Goal: Task Accomplishment & Management: Manage account settings

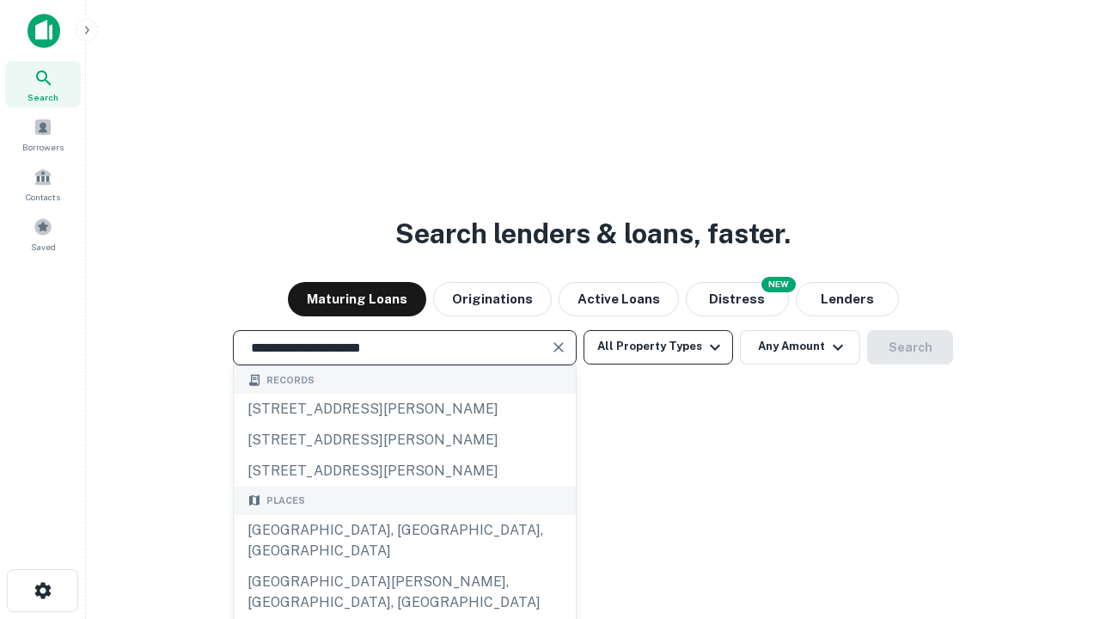
type input "**********"
click at [658, 346] on button "All Property Types" at bounding box center [657, 347] width 149 height 34
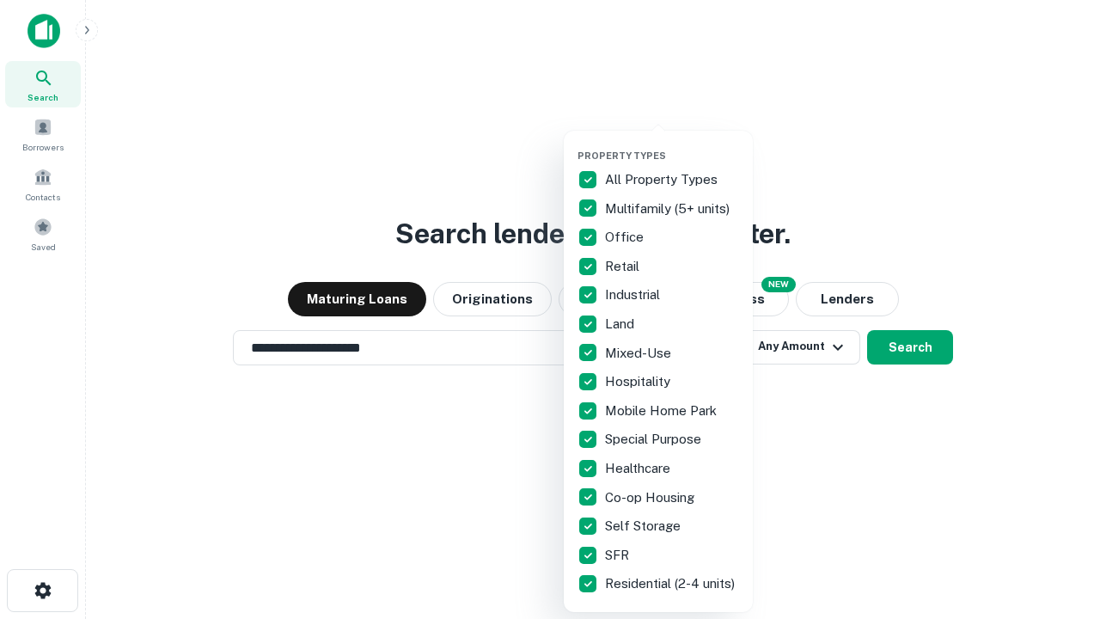
click at [672, 144] on button "button" at bounding box center [671, 144] width 189 height 1
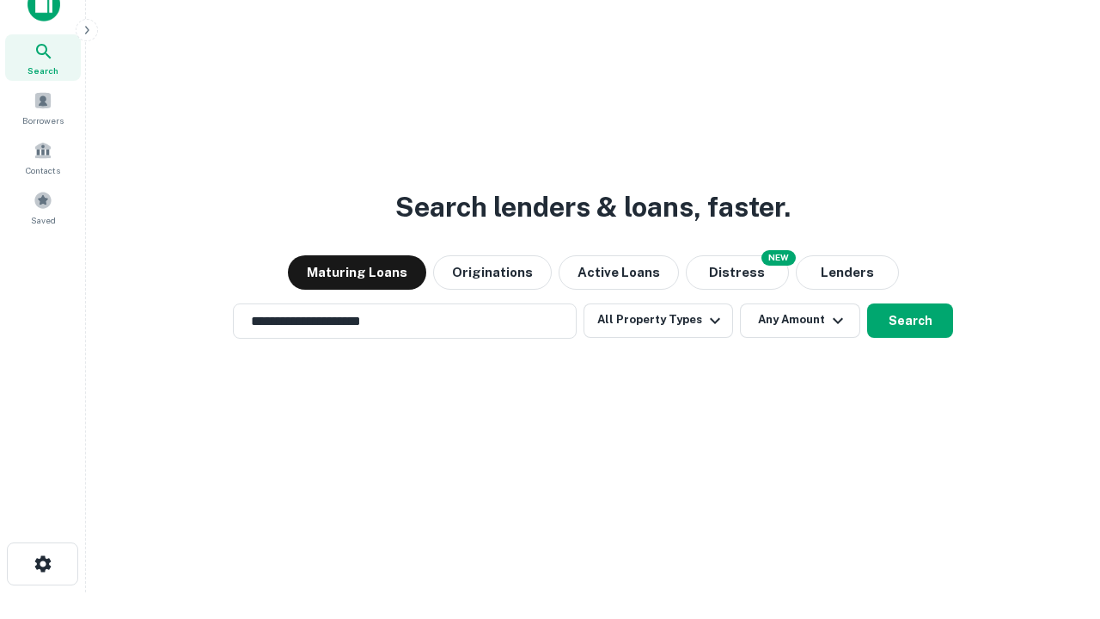
scroll to position [10, 207]
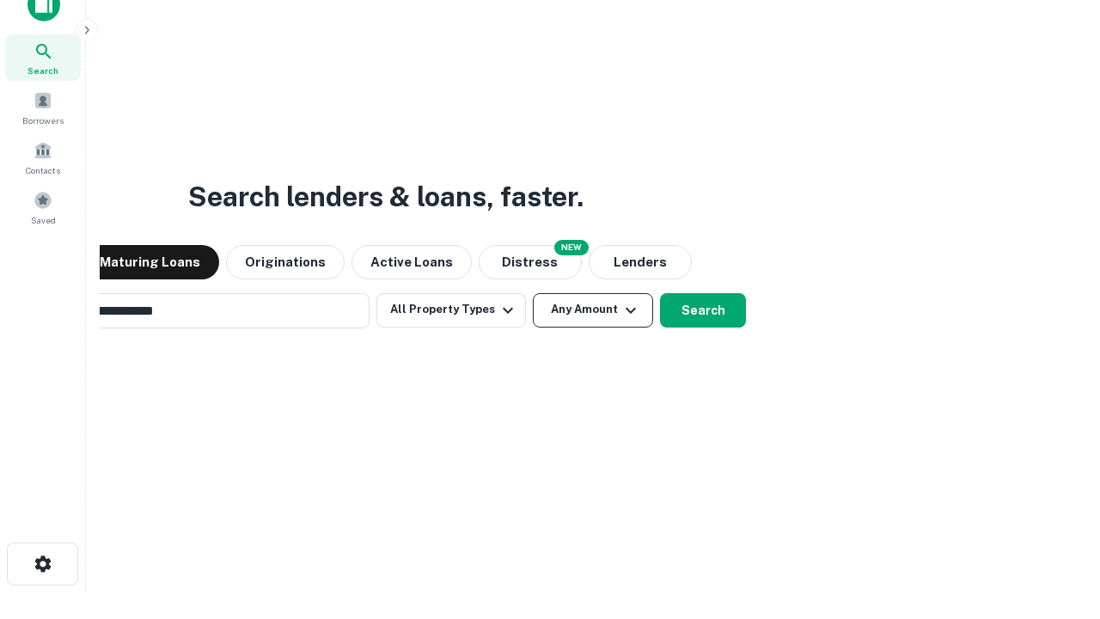
click at [533, 293] on button "Any Amount" at bounding box center [593, 310] width 120 height 34
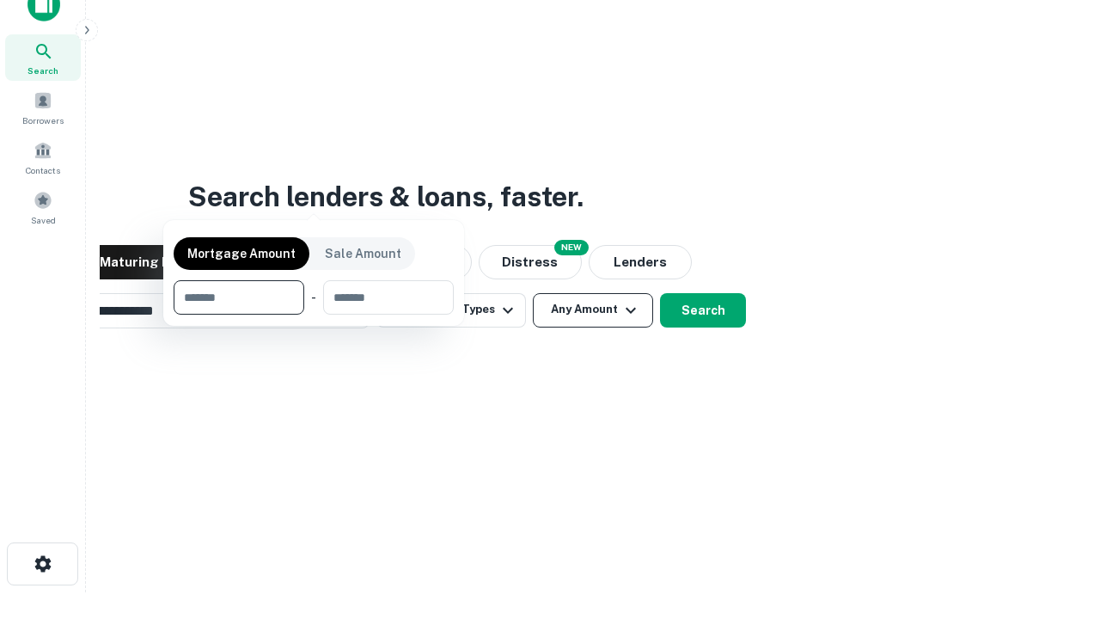
scroll to position [124, 486]
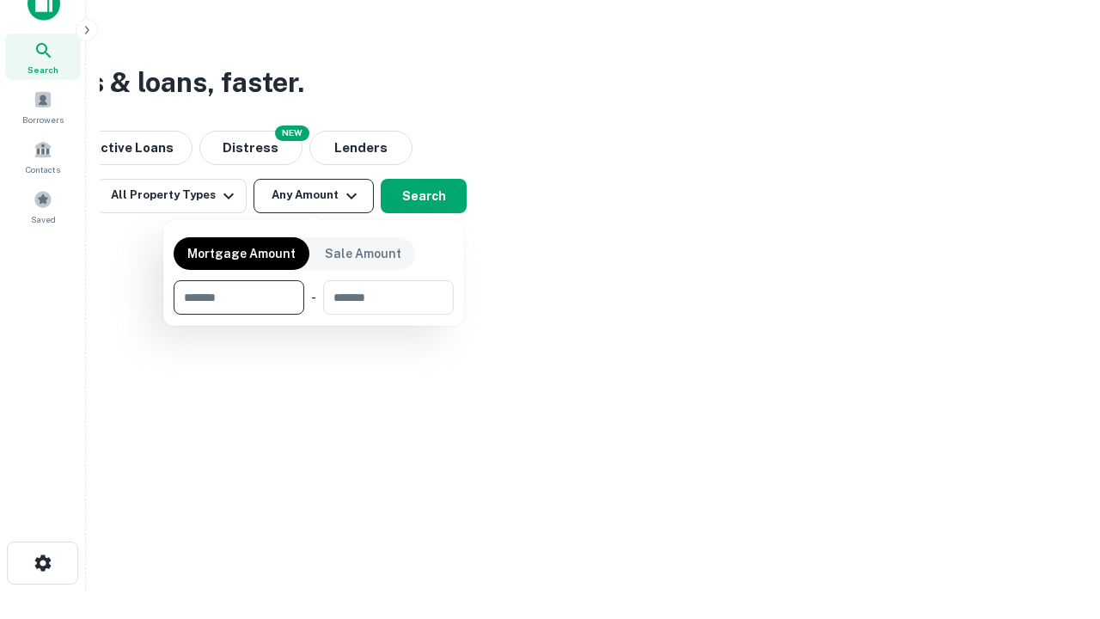
type input "*******"
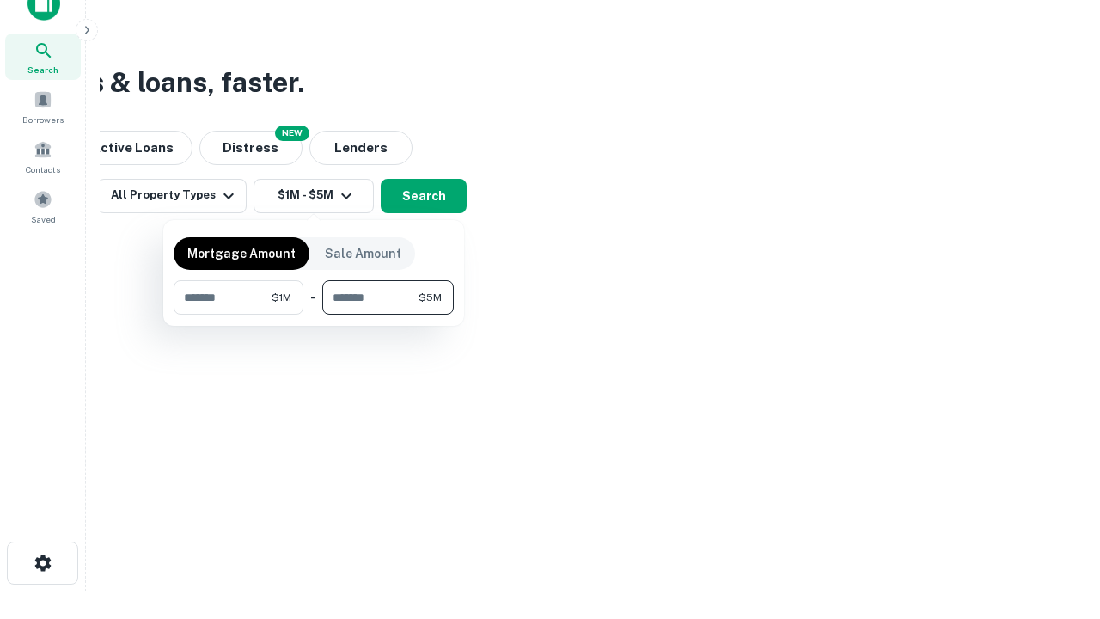
type input "*******"
click at [314, 314] on button "button" at bounding box center [314, 314] width 280 height 1
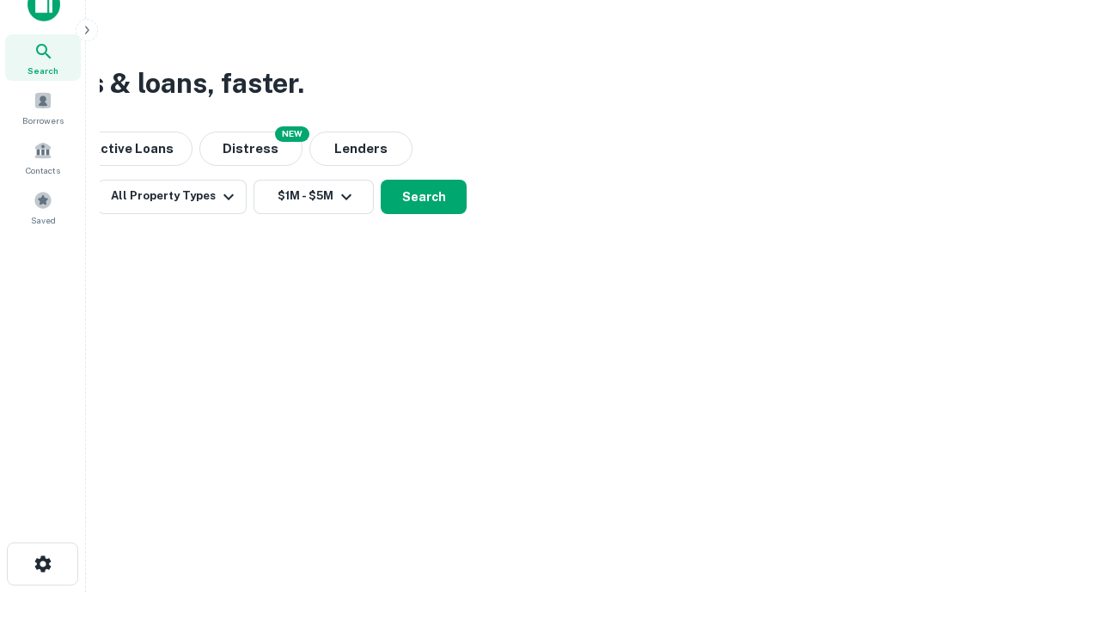
scroll to position [10, 317]
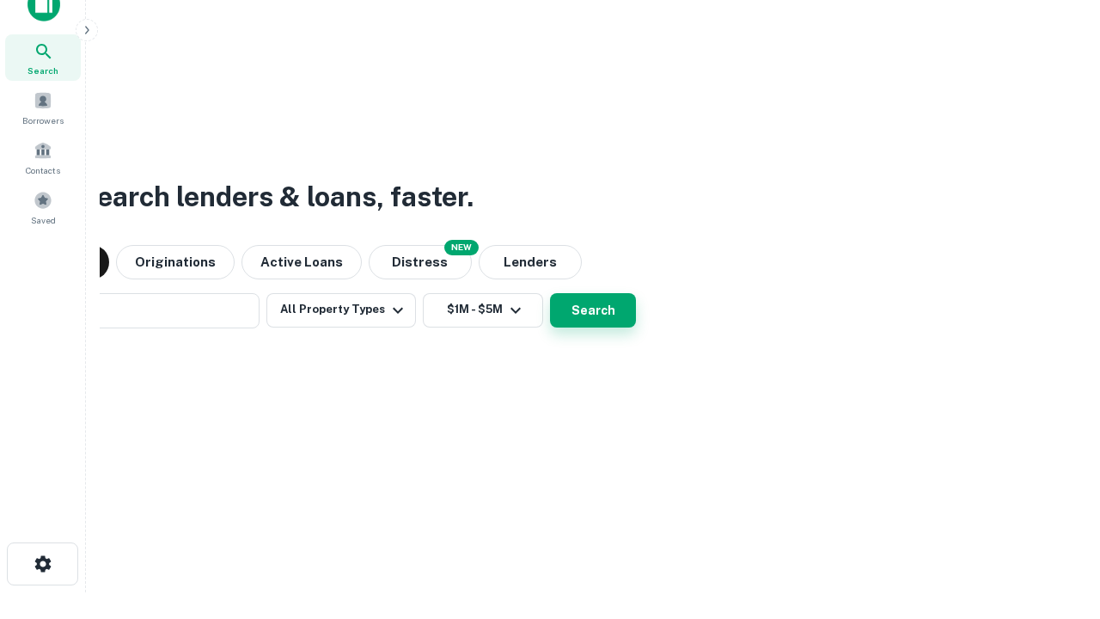
click at [550, 293] on button "Search" at bounding box center [593, 310] width 86 height 34
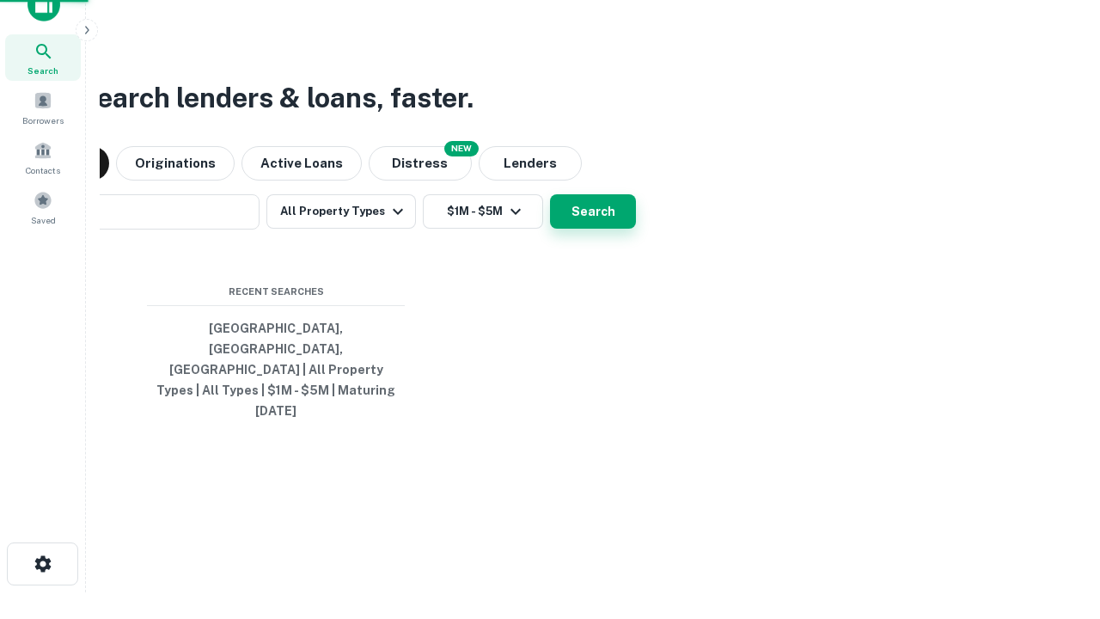
scroll to position [46, 486]
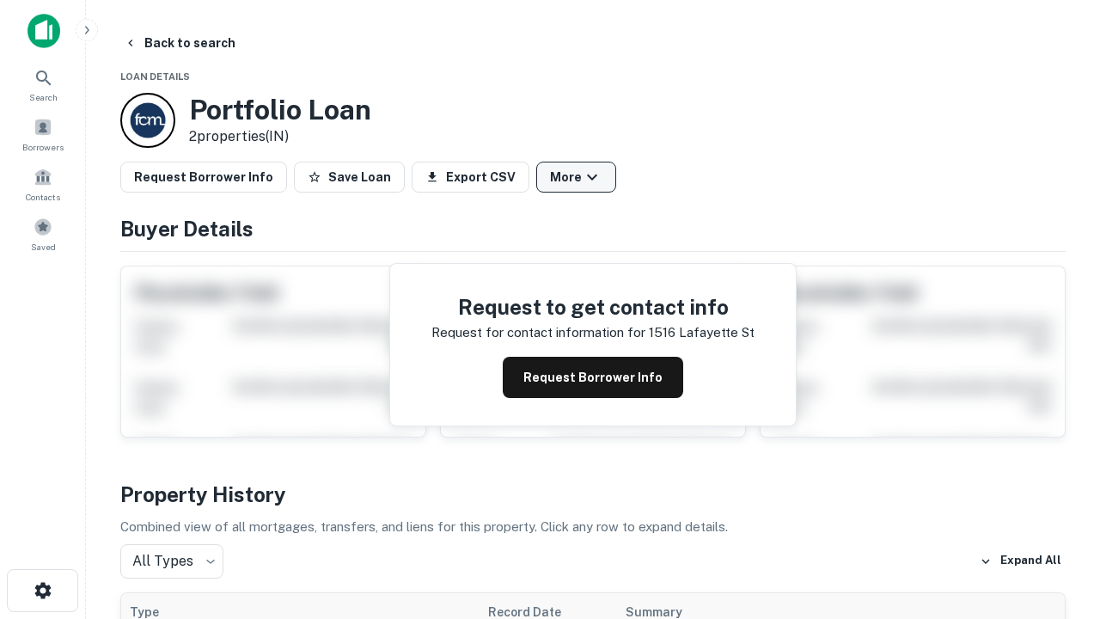
click at [576, 177] on button "More" at bounding box center [576, 177] width 80 height 31
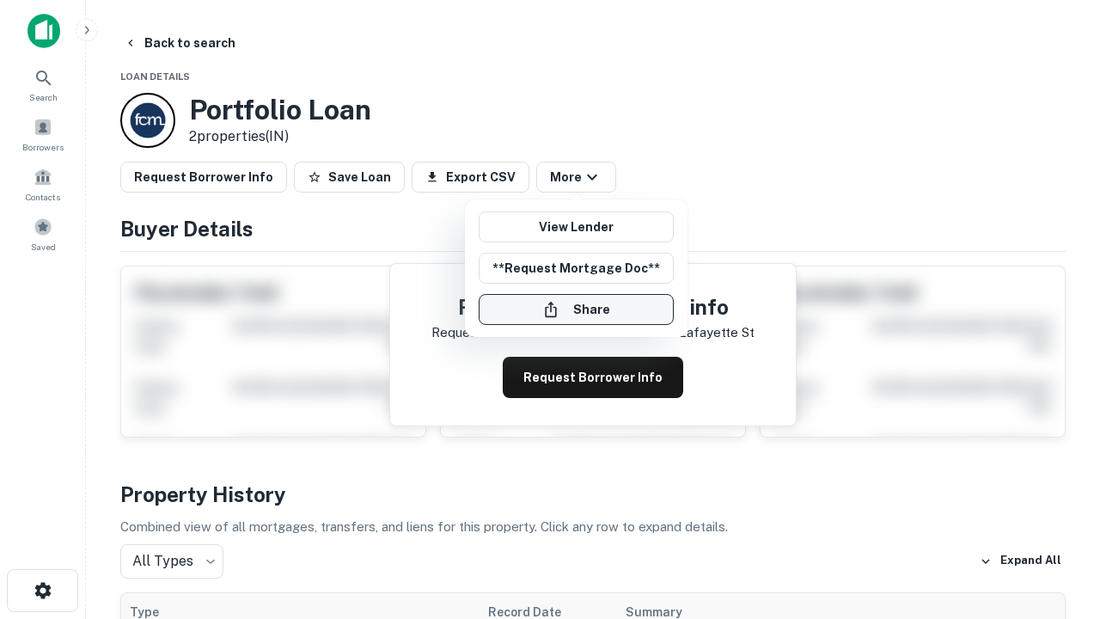
click at [576, 309] on button "Share" at bounding box center [576, 309] width 195 height 31
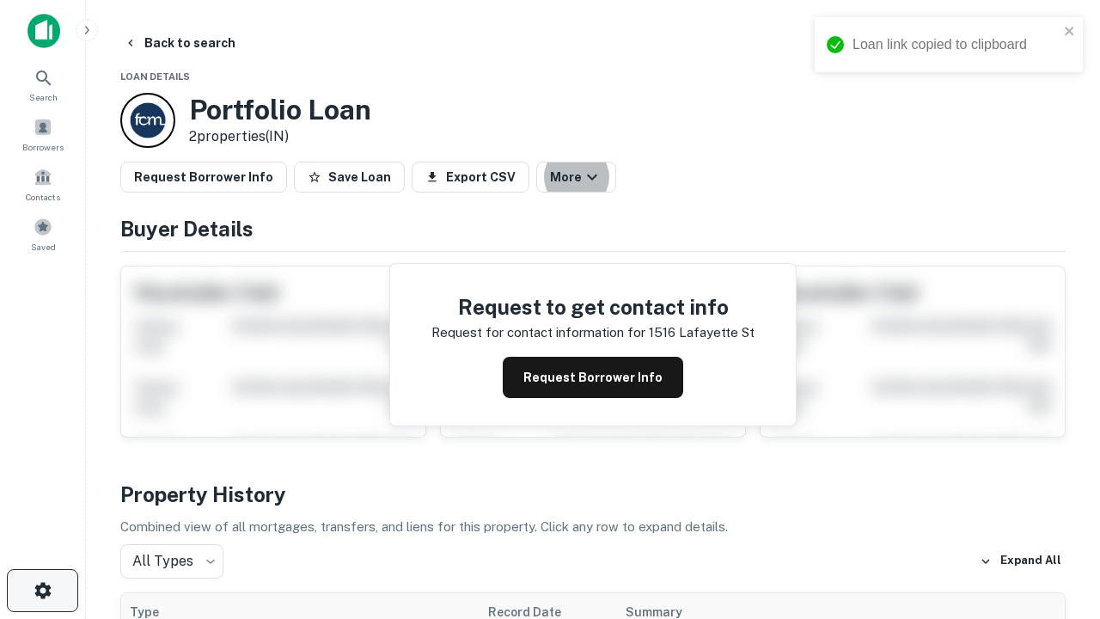
click at [42, 590] on icon "button" at bounding box center [43, 590] width 21 height 21
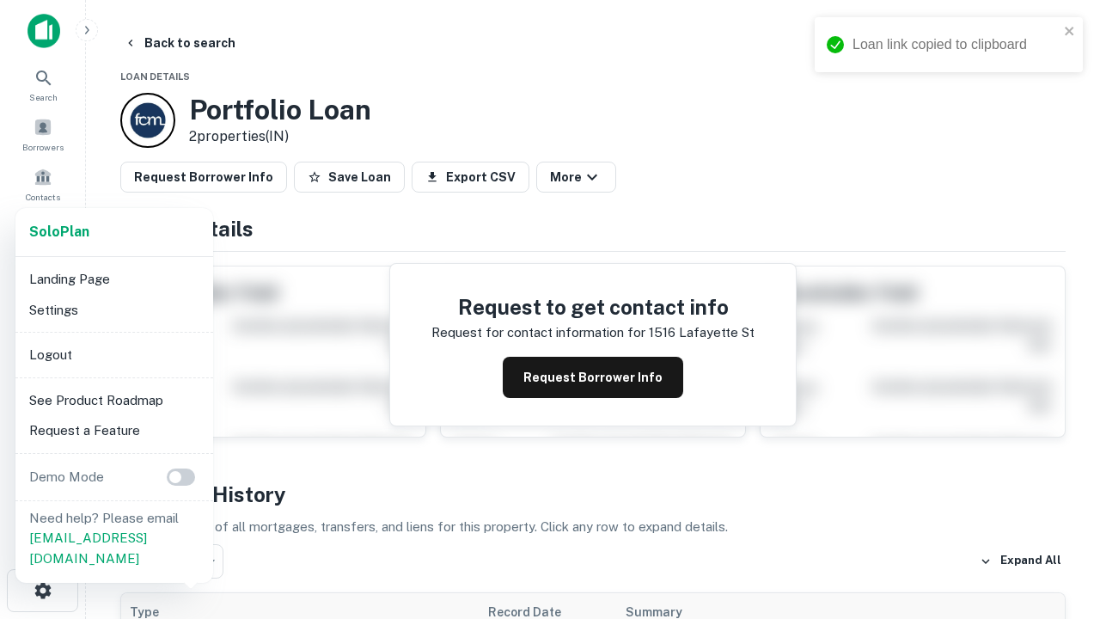
click at [113, 354] on li "Logout" at bounding box center [114, 354] width 184 height 31
